Goal: Find specific page/section: Find specific page/section

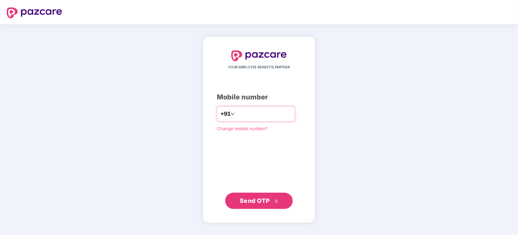
type input "**********"
click at [257, 196] on span "Send OTP" at bounding box center [259, 200] width 39 height 9
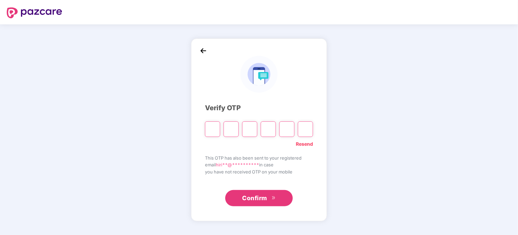
type input "*"
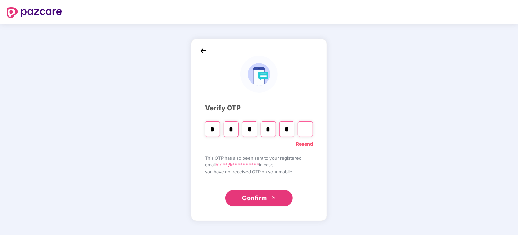
type input "*"
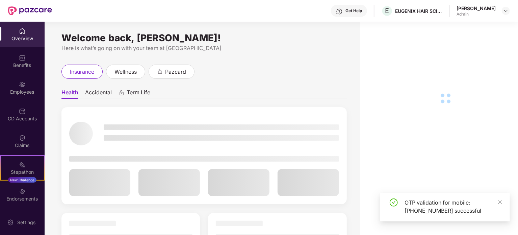
click at [28, 91] on div "Employees" at bounding box center [22, 91] width 45 height 7
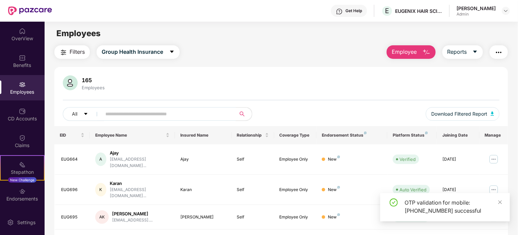
click at [136, 115] on input "text" at bounding box center [165, 114] width 121 height 10
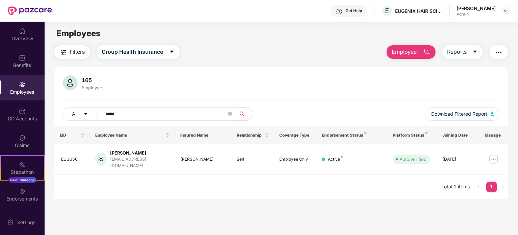
type input "*****"
click at [20, 94] on div "Employees" at bounding box center [22, 91] width 45 height 7
click at [20, 39] on div "OverView" at bounding box center [22, 38] width 45 height 7
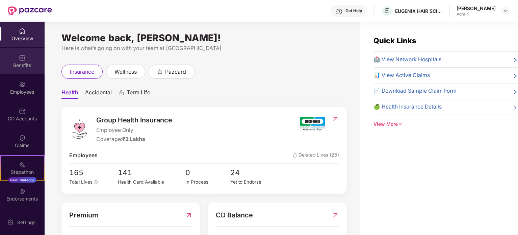
click at [25, 63] on div "Benefits" at bounding box center [22, 65] width 45 height 7
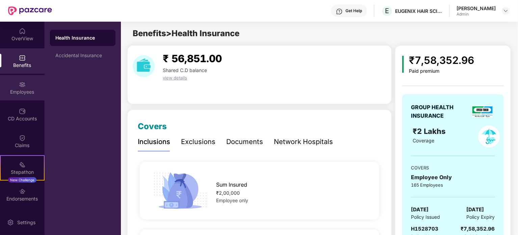
click at [14, 90] on div "Employees" at bounding box center [22, 91] width 45 height 7
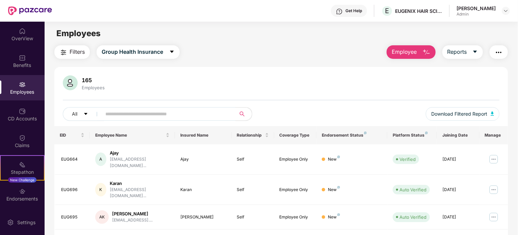
click at [19, 128] on div "OverView Benefits Employees CD Accounts Claims Stepathon New Challenge Endorsem…" at bounding box center [22, 116] width 45 height 188
click at [21, 120] on div "CD Accounts" at bounding box center [22, 118] width 45 height 7
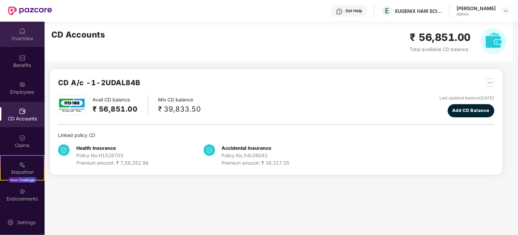
click at [22, 32] on img at bounding box center [22, 31] width 7 height 7
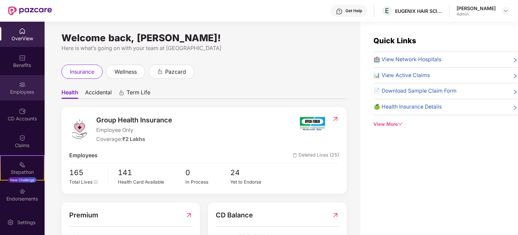
click at [25, 93] on div "Employees" at bounding box center [22, 91] width 45 height 7
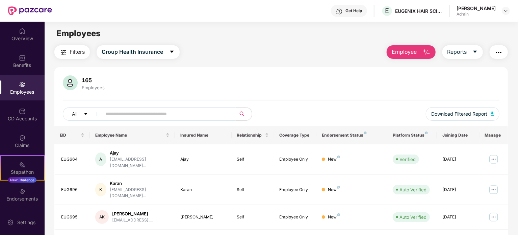
click at [163, 113] on input "text" at bounding box center [165, 114] width 121 height 10
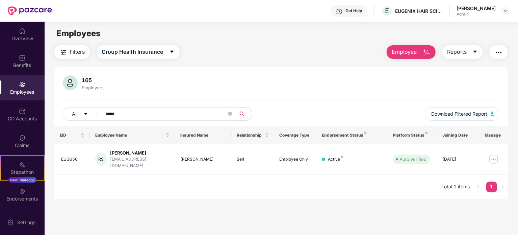
scroll to position [22, 0]
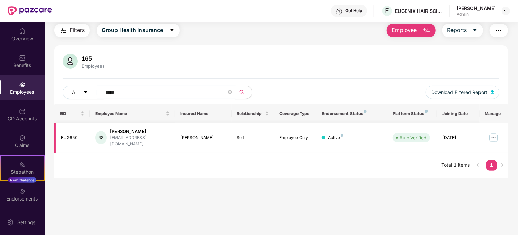
type input "*****"
click at [497, 137] on img at bounding box center [493, 137] width 11 height 11
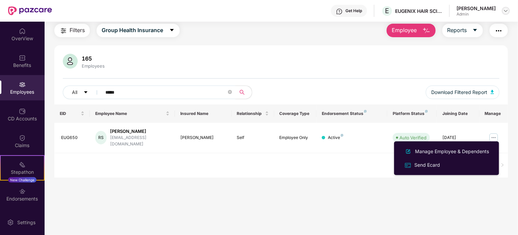
click at [506, 10] on img at bounding box center [505, 10] width 5 height 5
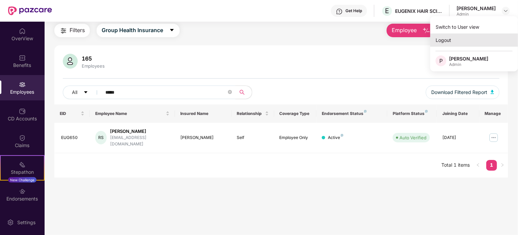
click at [455, 42] on div "Logout" at bounding box center [474, 39] width 88 height 13
